Goal: Information Seeking & Learning: Learn about a topic

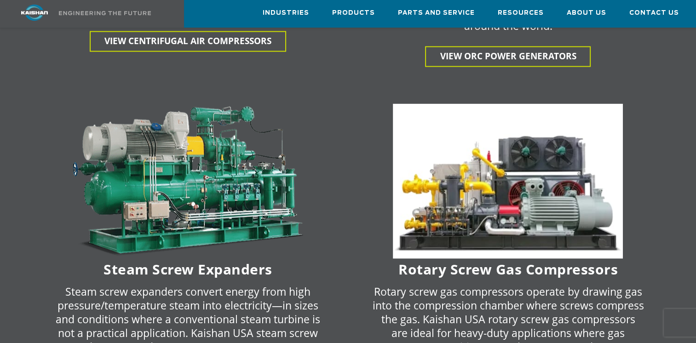
scroll to position [1864, 0]
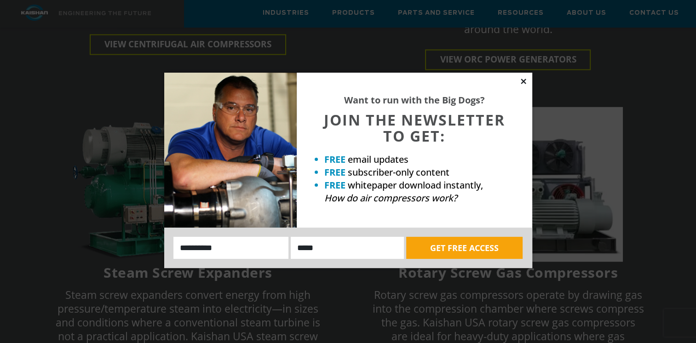
click at [520, 82] on icon at bounding box center [524, 81] width 8 height 8
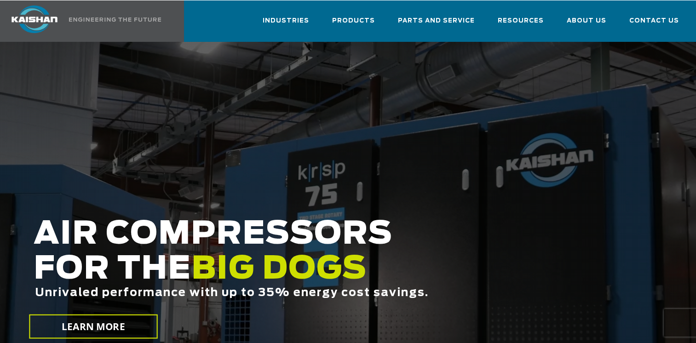
scroll to position [0, 0]
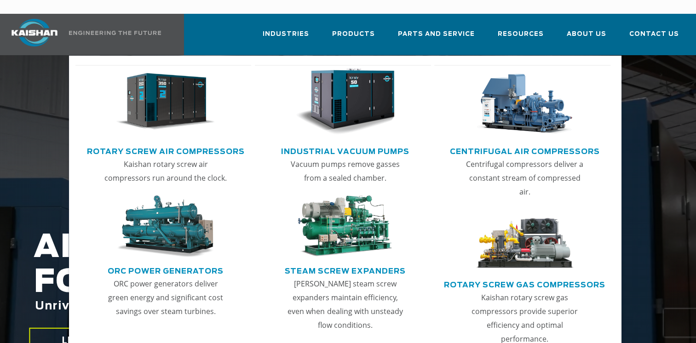
click at [176, 84] on img "Main menu" at bounding box center [165, 102] width 99 height 67
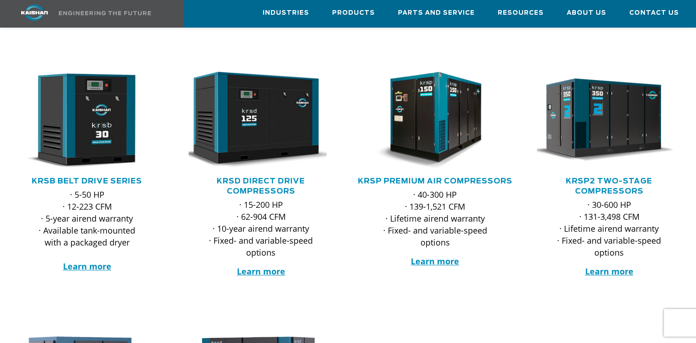
scroll to position [143, 0]
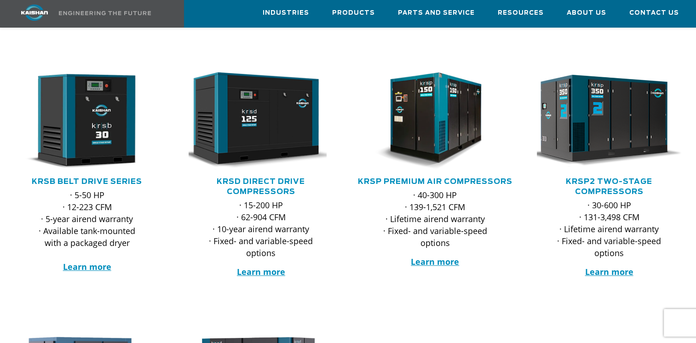
click at [589, 134] on img at bounding box center [602, 120] width 159 height 107
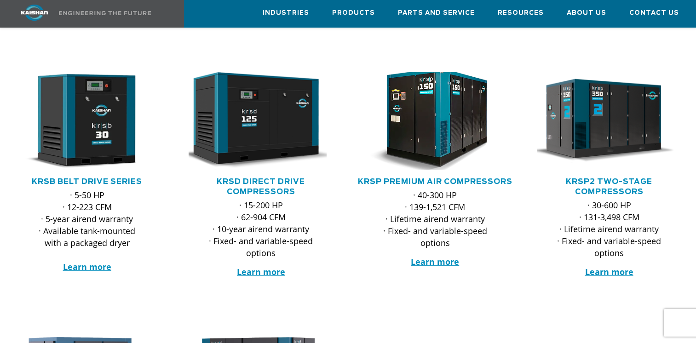
click at [449, 97] on img at bounding box center [428, 120] width 159 height 107
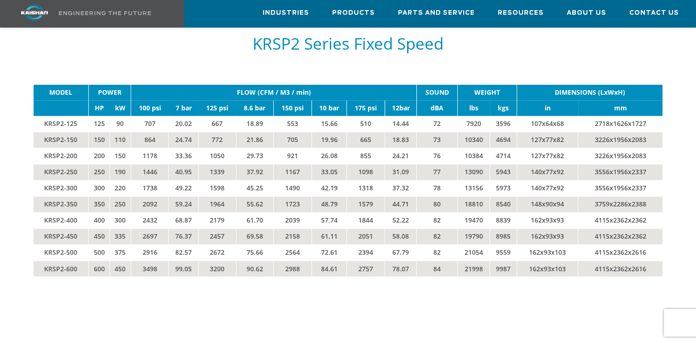
scroll to position [1474, 0]
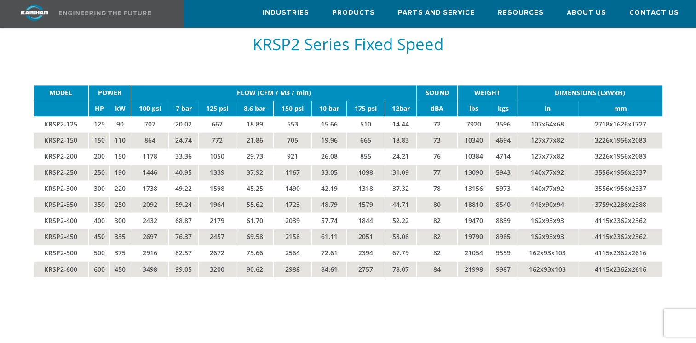
click at [156, 116] on td "707" at bounding box center [150, 124] width 38 height 16
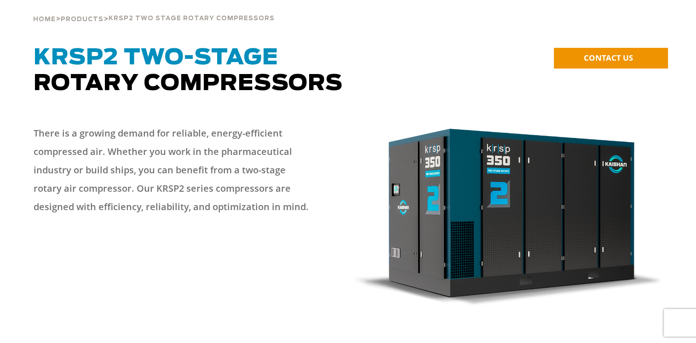
scroll to position [0, 0]
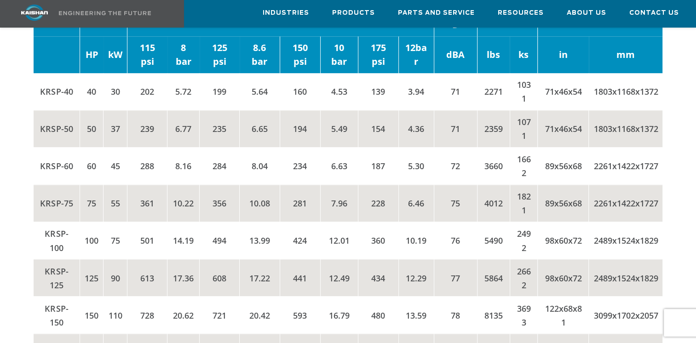
scroll to position [1489, 0]
